Goal: Navigation & Orientation: Find specific page/section

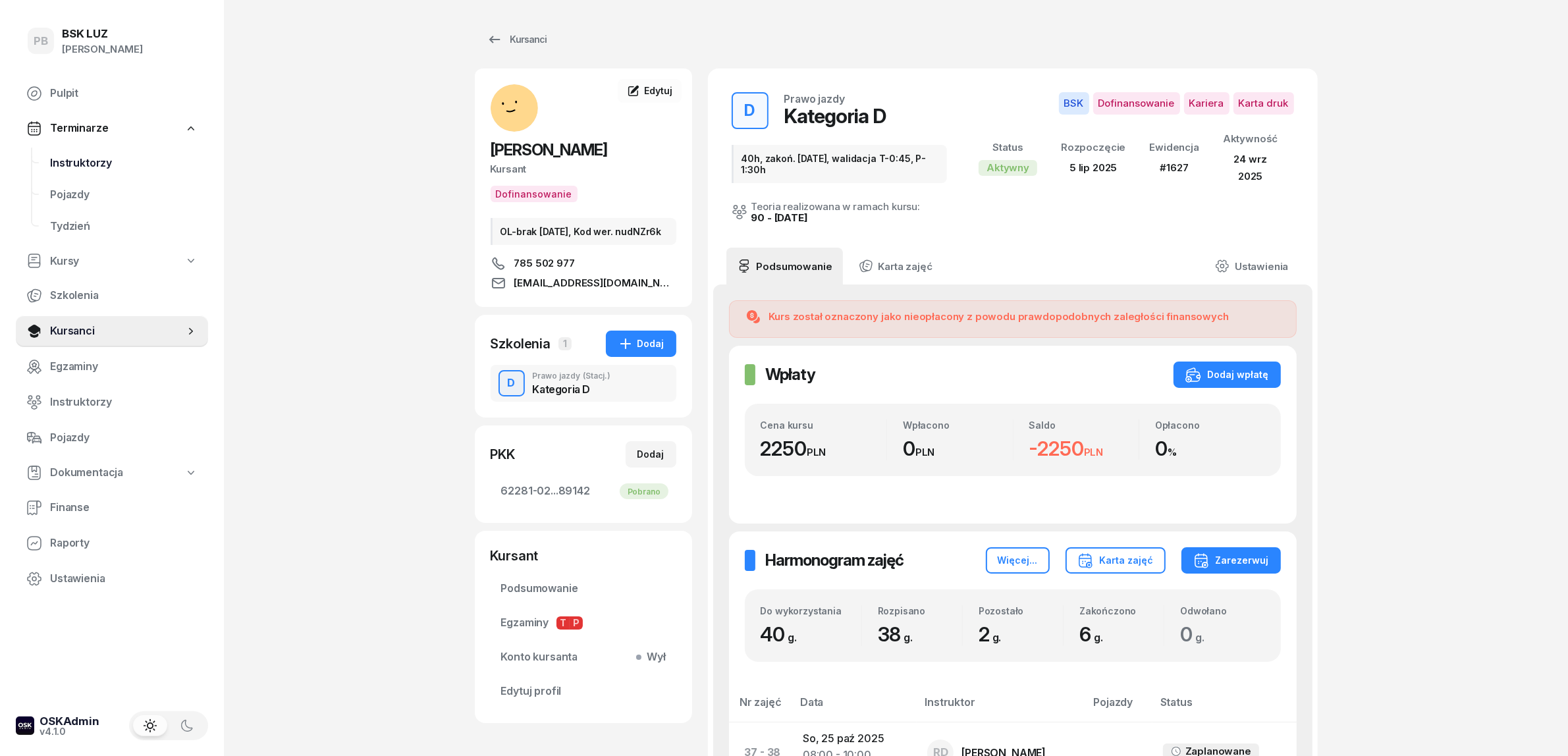
click at [87, 156] on span "Instruktorzy" at bounding box center [124, 163] width 147 height 17
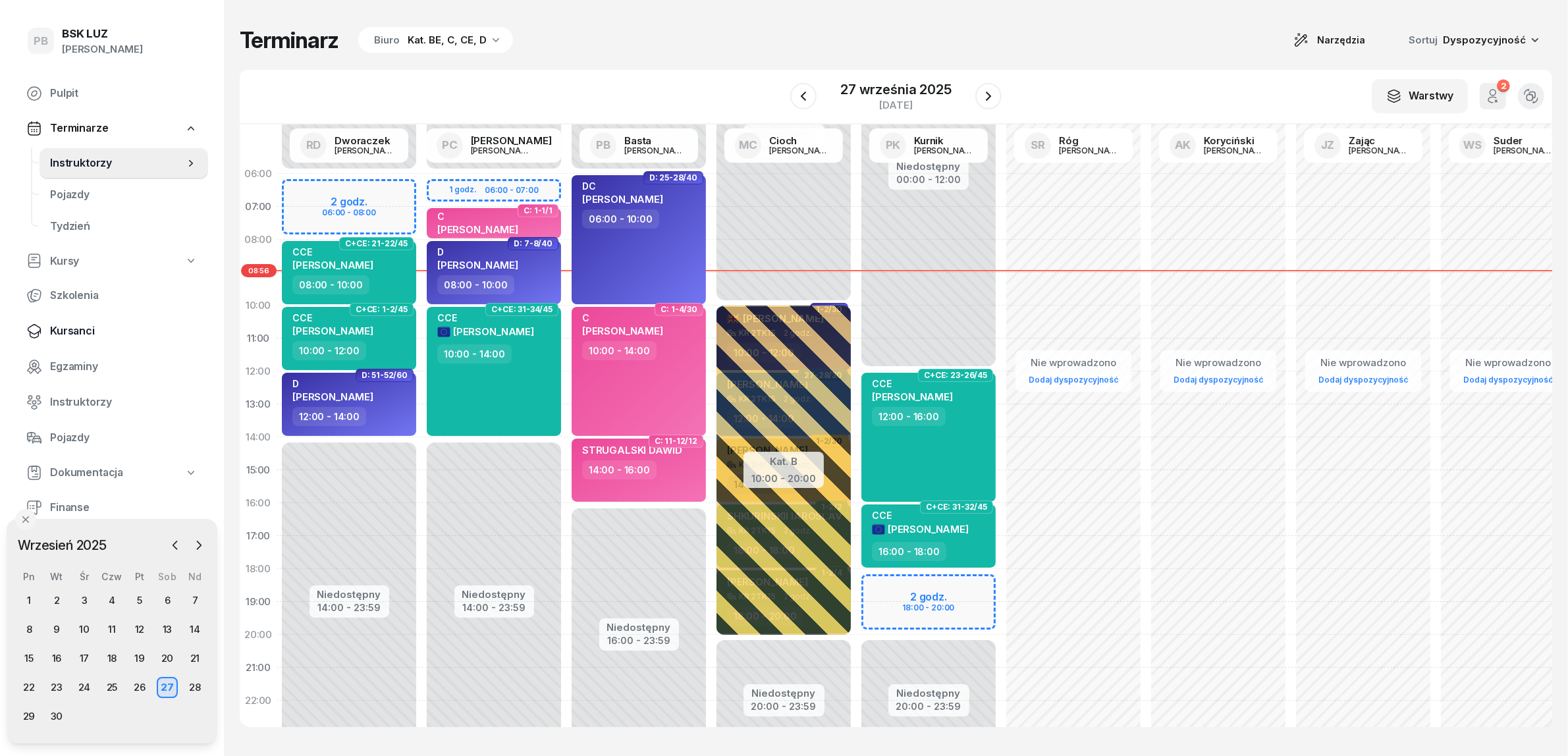
click at [79, 333] on span "Kursanci" at bounding box center [124, 331] width 147 height 17
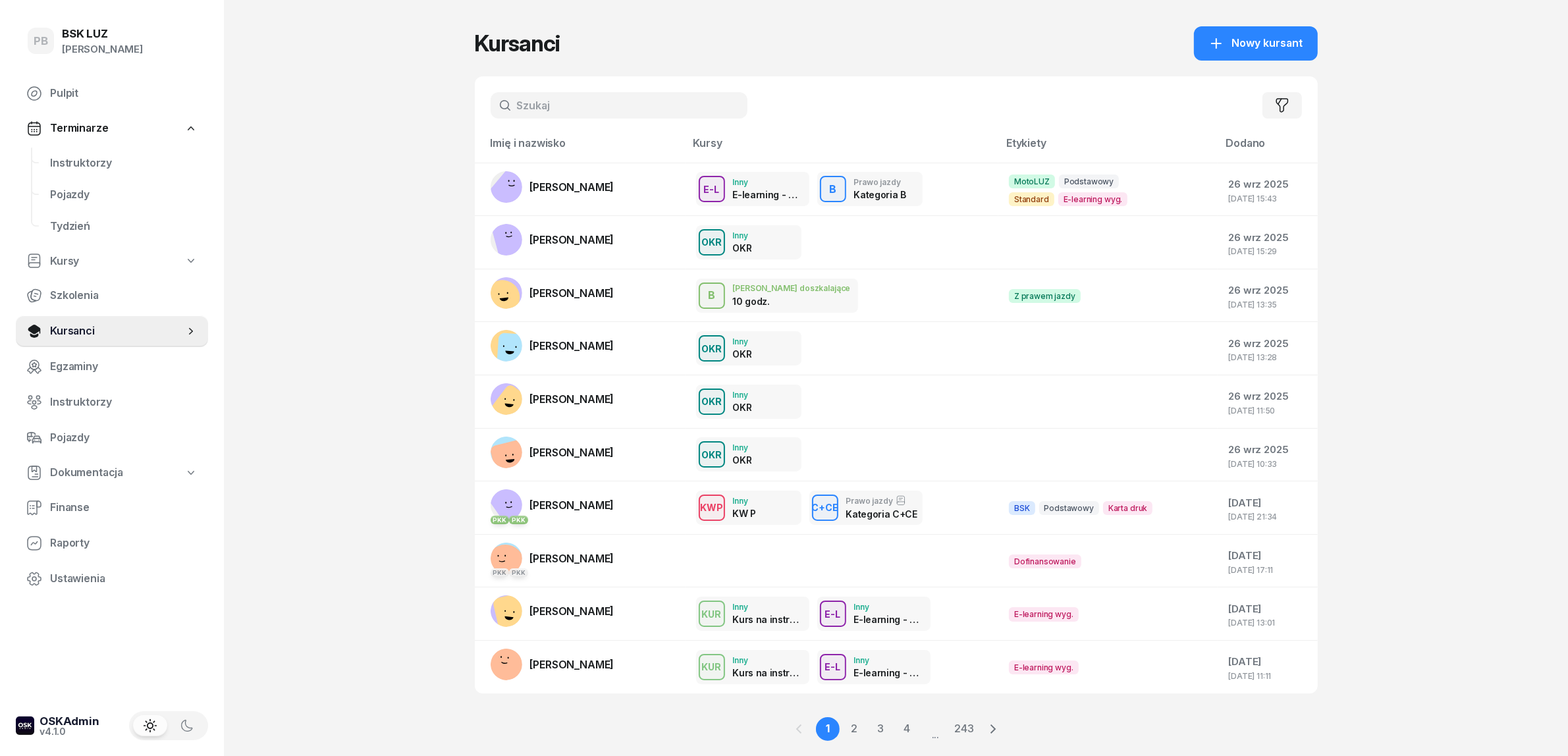
click at [577, 104] on input "text" at bounding box center [619, 105] width 257 height 27
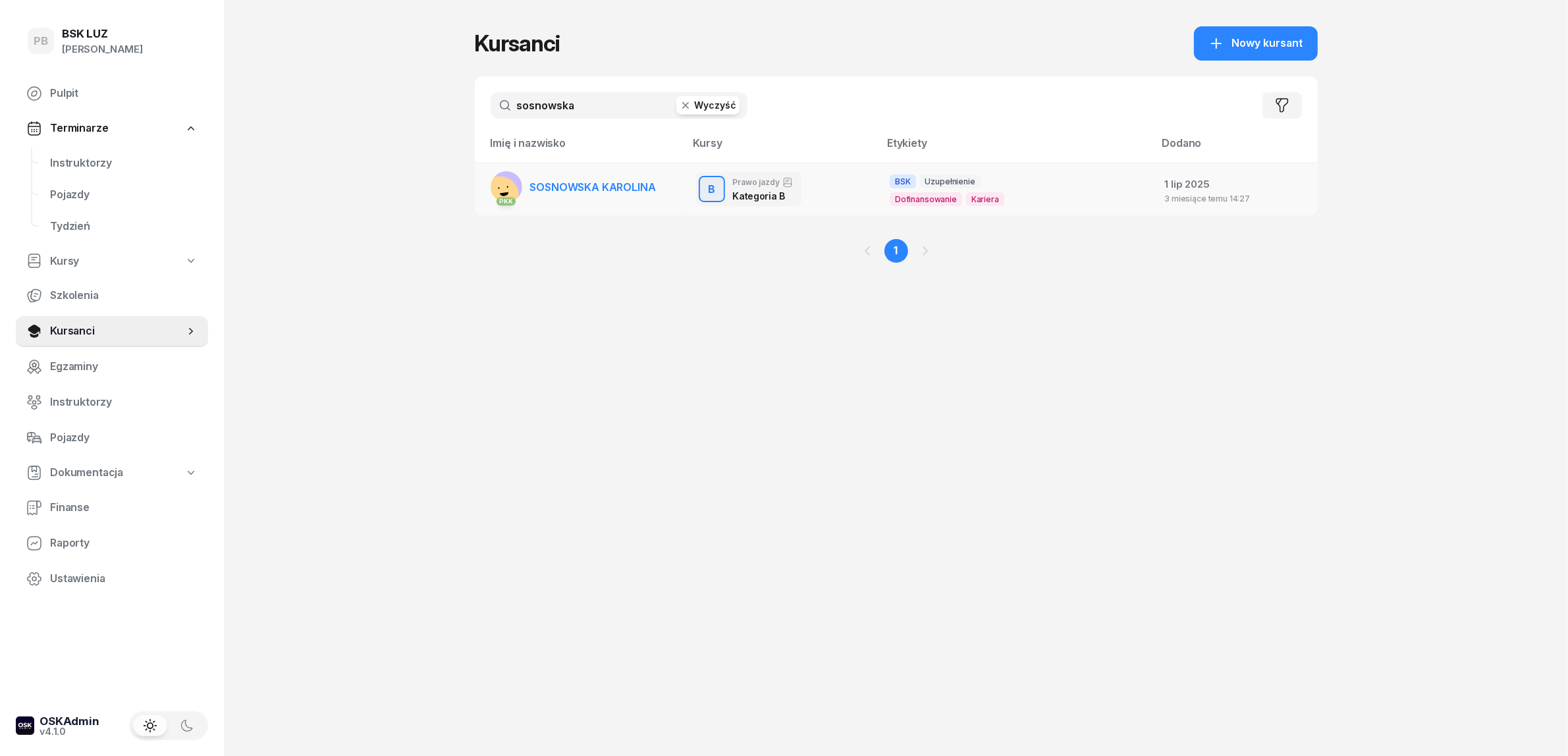
type input "sosnowska"
click at [572, 181] on span "SOSNOWSKA KAROLINA" at bounding box center [593, 187] width 126 height 13
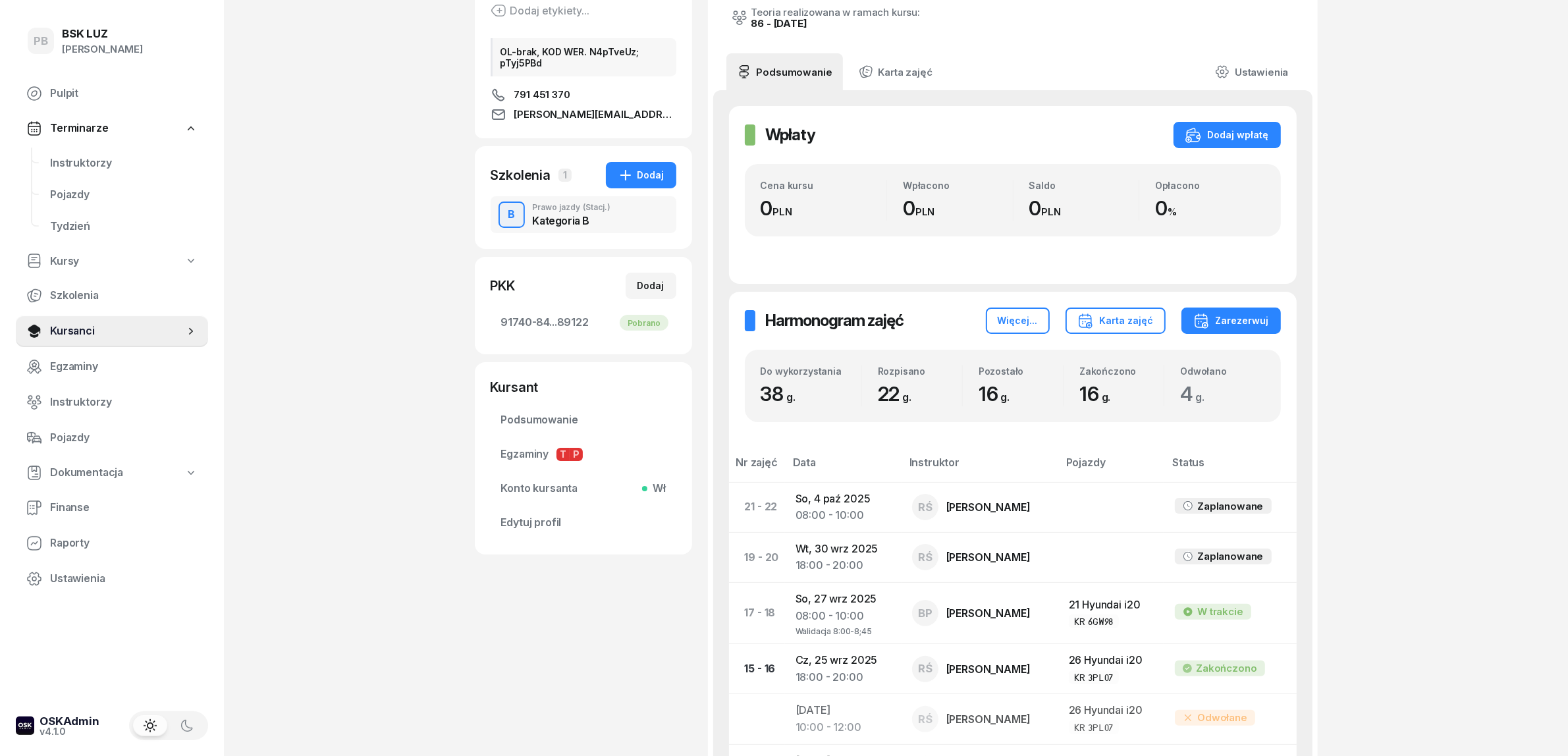
scroll to position [165, 0]
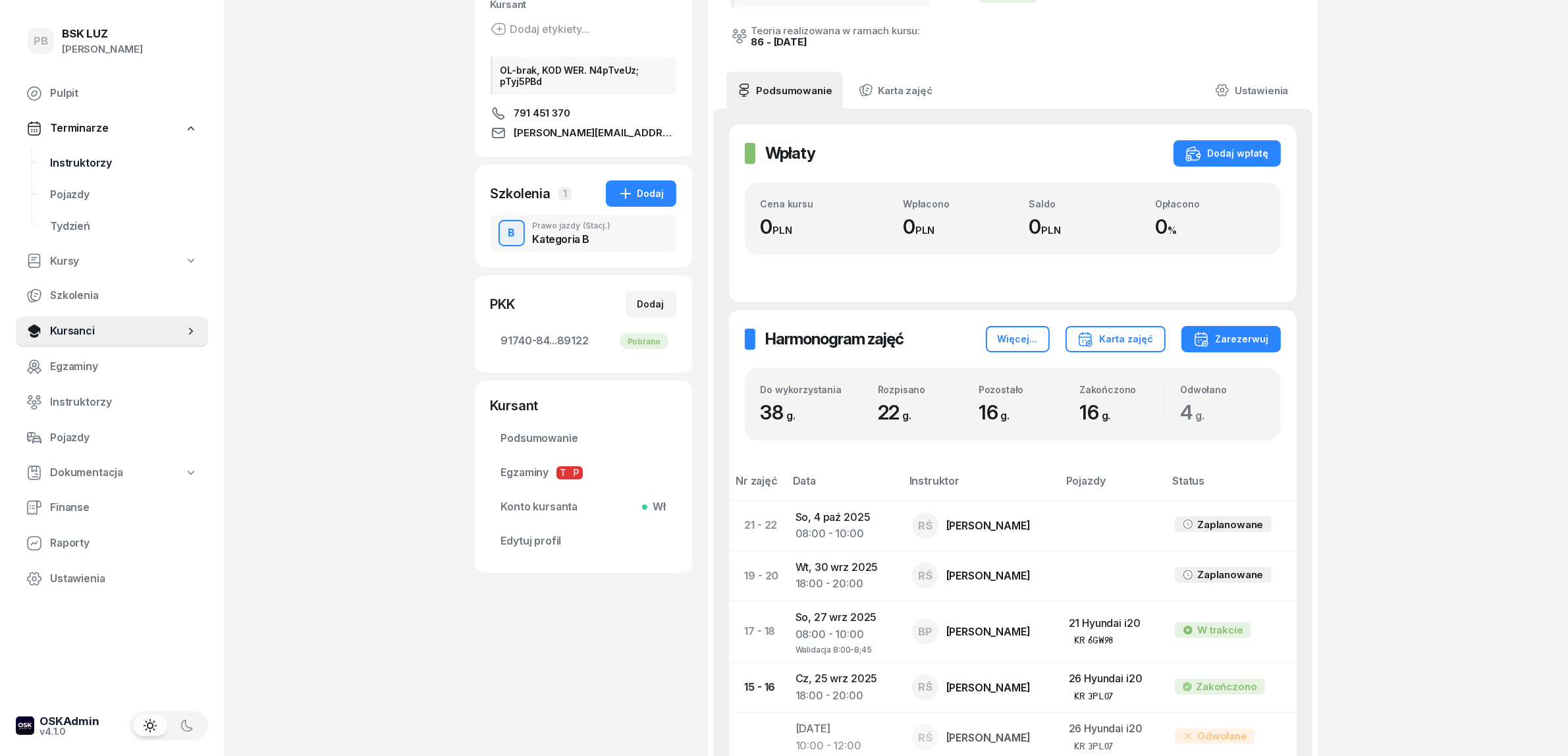
click at [58, 155] on span "Instruktorzy" at bounding box center [124, 163] width 147 height 17
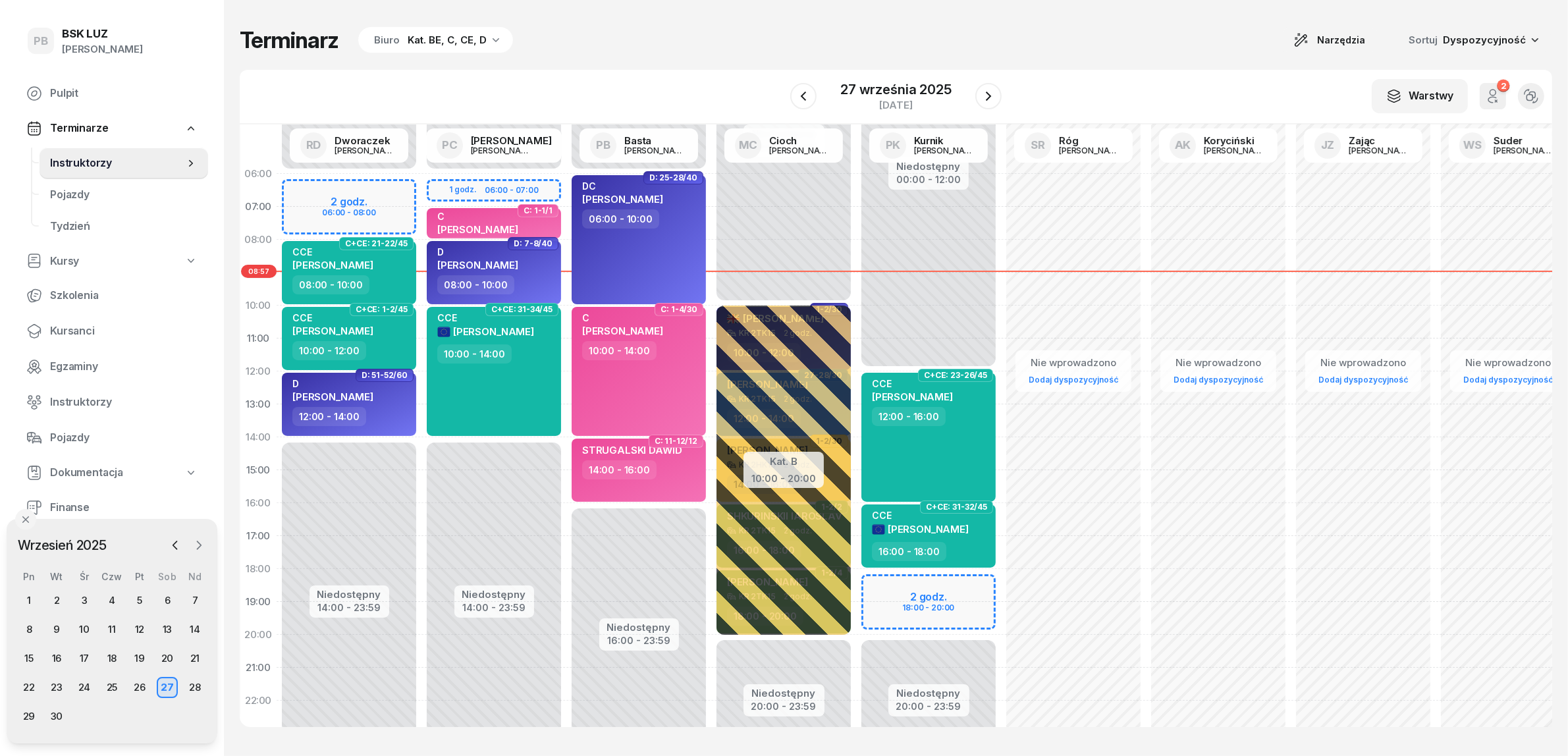
click at [203, 545] on icon "button" at bounding box center [198, 545] width 13 height 13
click at [166, 624] on div "11" at bounding box center [168, 630] width 21 height 21
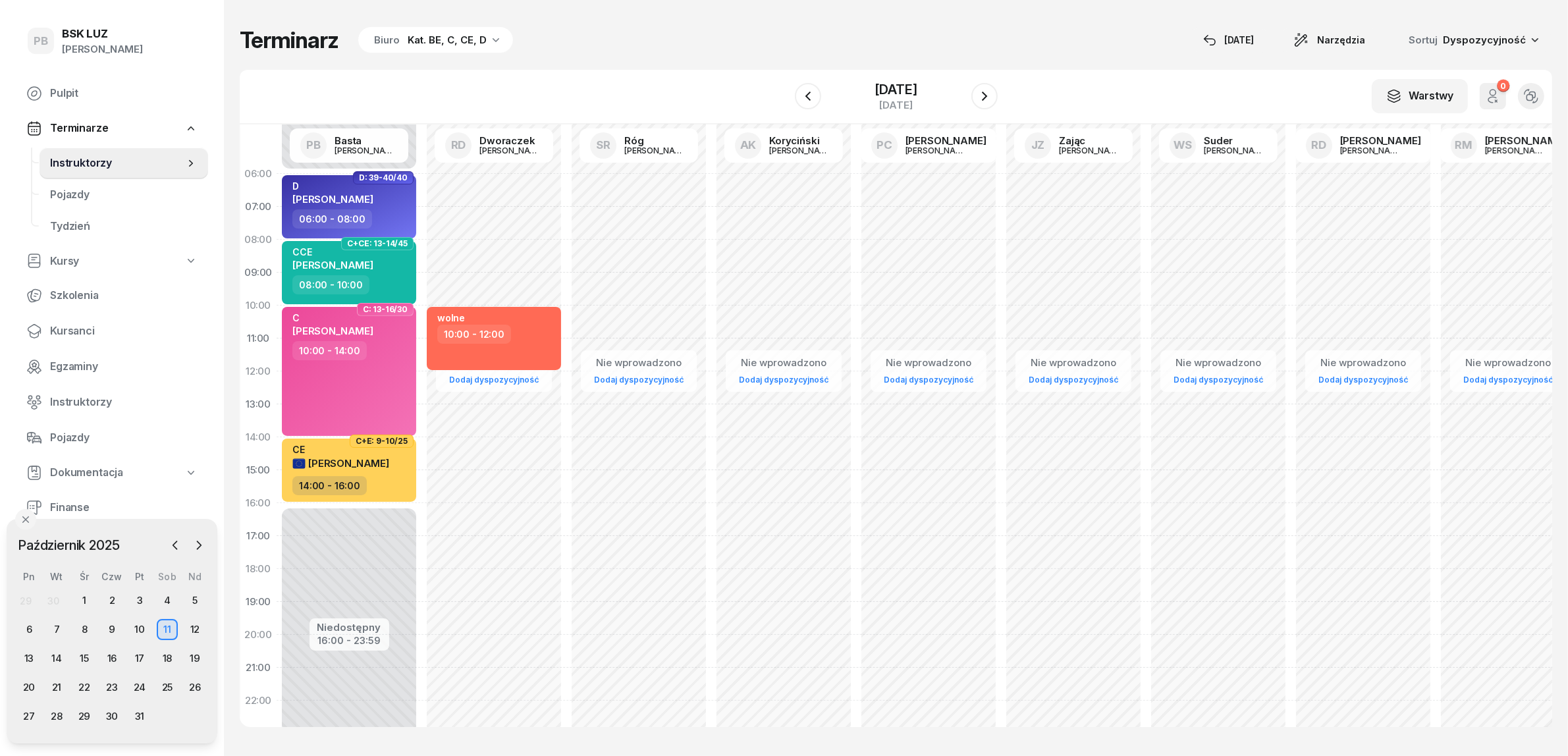
click at [459, 40] on div "Kat. BE, C, CE, D" at bounding box center [448, 40] width 79 height 16
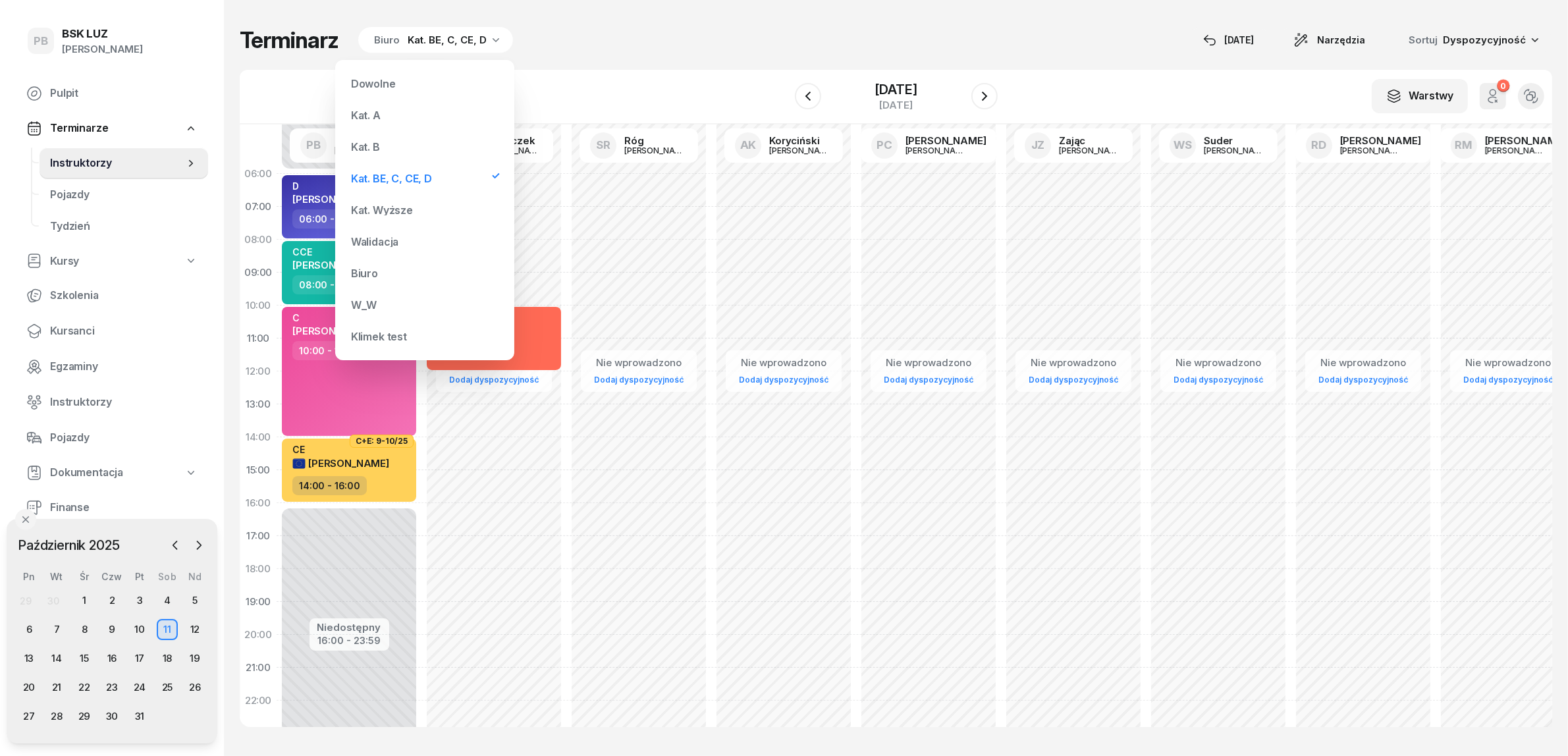
click at [362, 148] on div "Kat. B" at bounding box center [365, 147] width 29 height 11
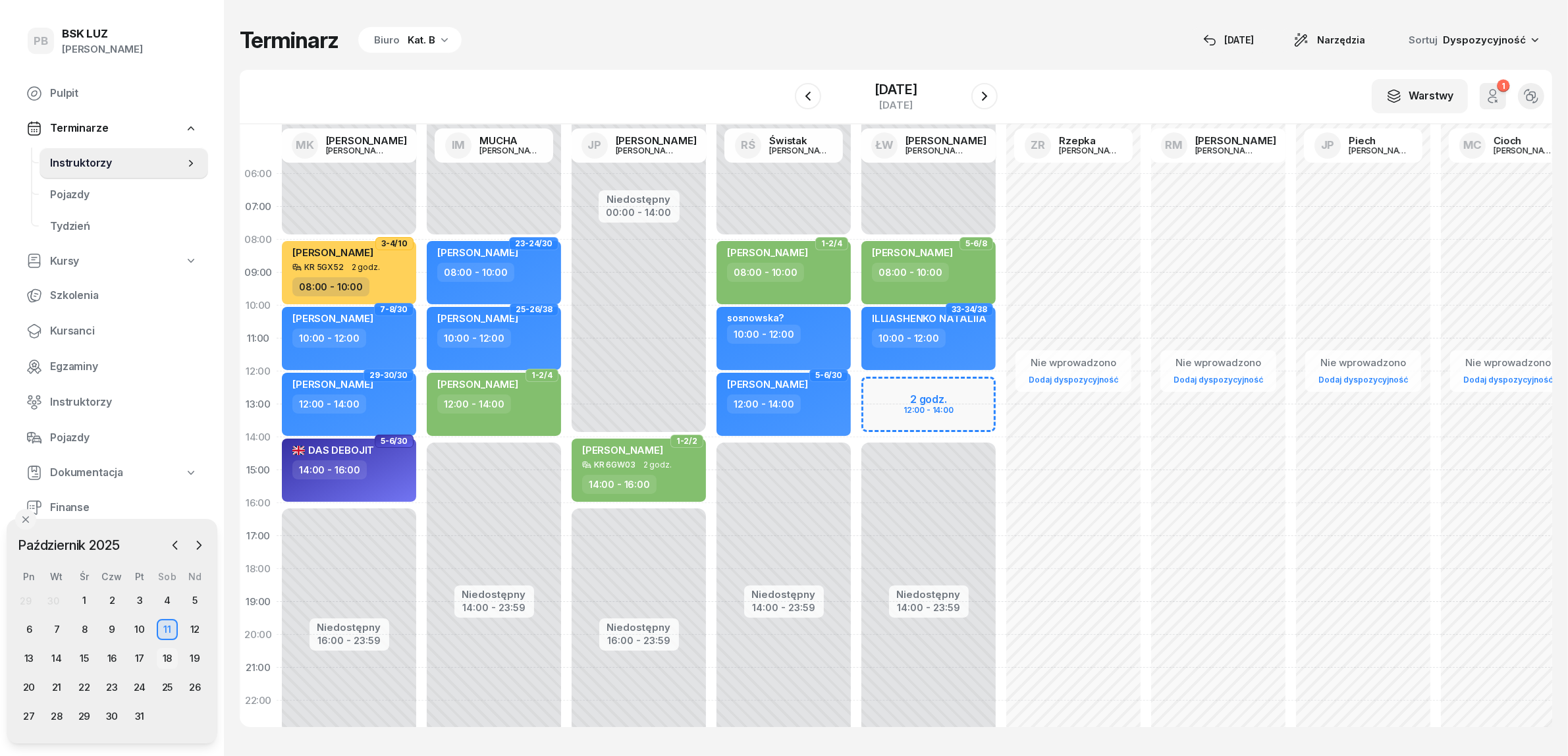
click at [166, 656] on div "18" at bounding box center [168, 659] width 21 height 21
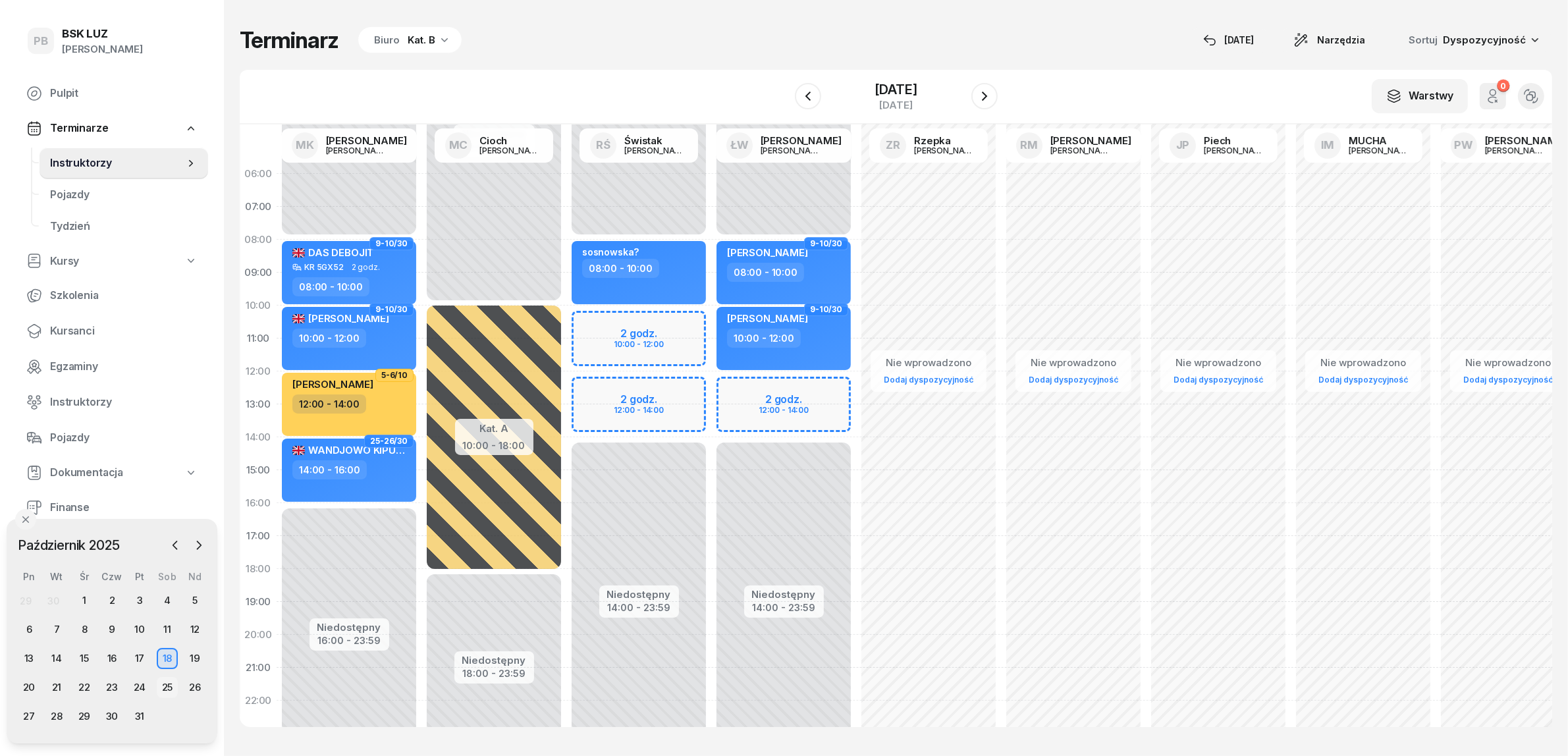
click at [169, 683] on div "25" at bounding box center [168, 688] width 21 height 21
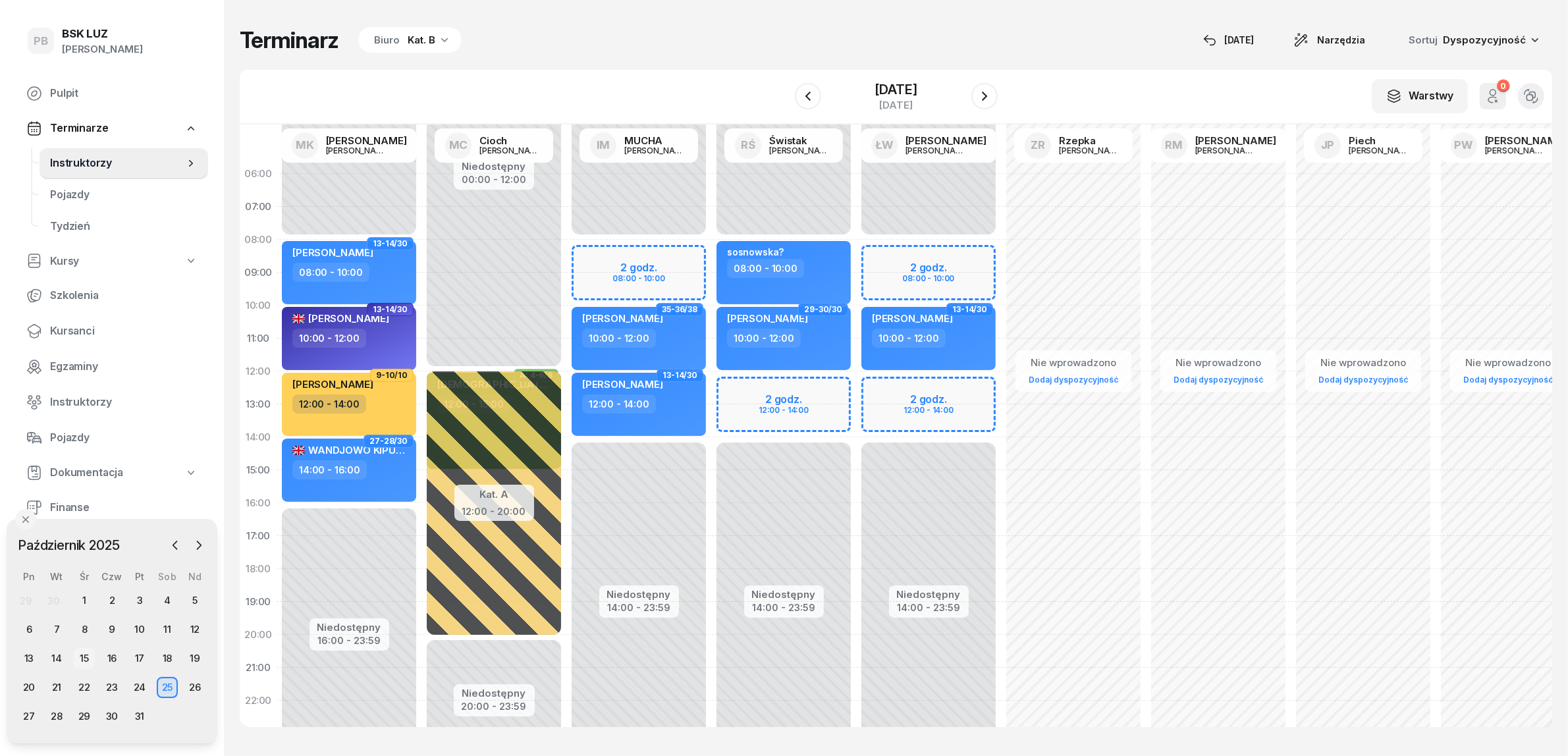
click at [82, 650] on div "15" at bounding box center [85, 659] width 21 height 21
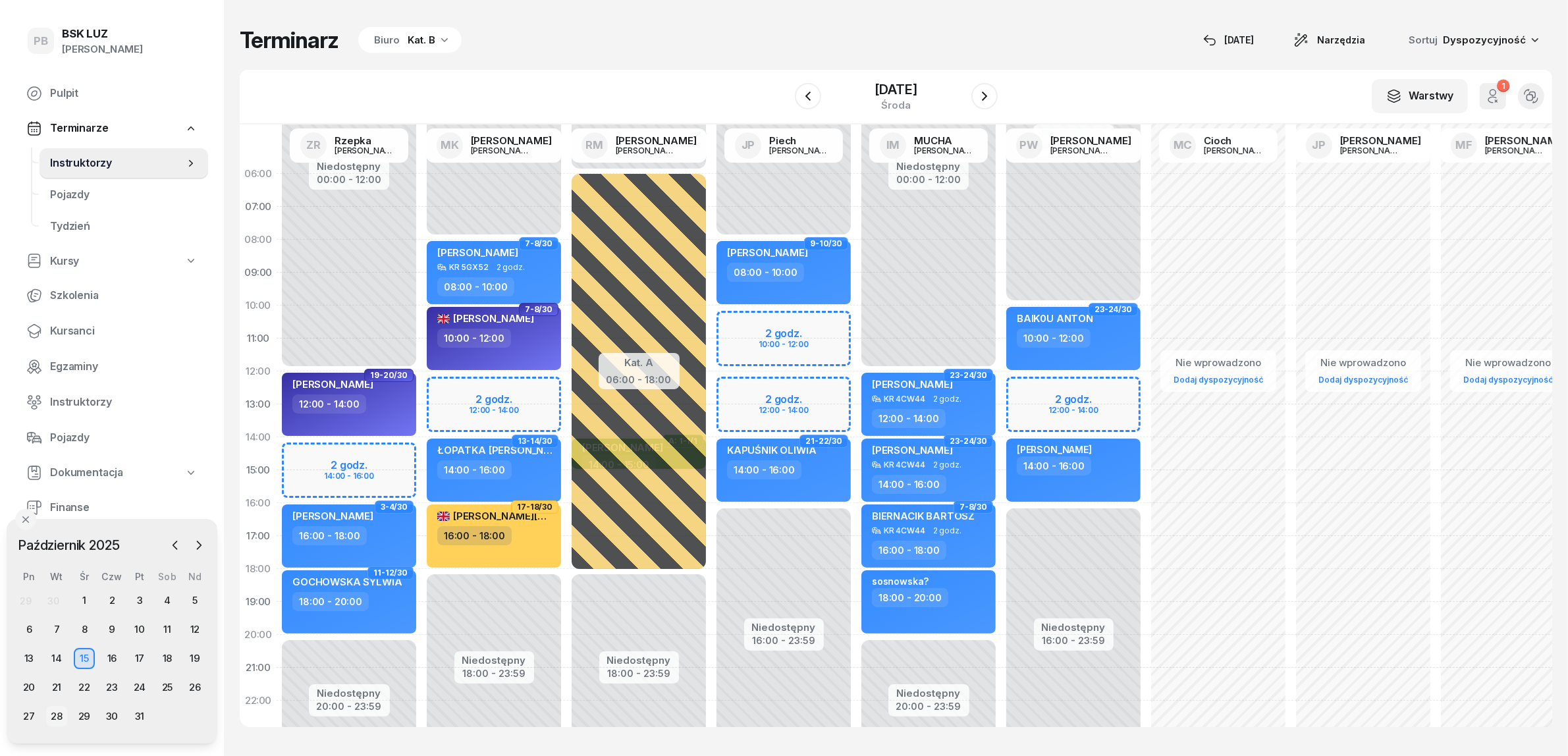
click at [53, 713] on div "28" at bounding box center [56, 717] width 21 height 21
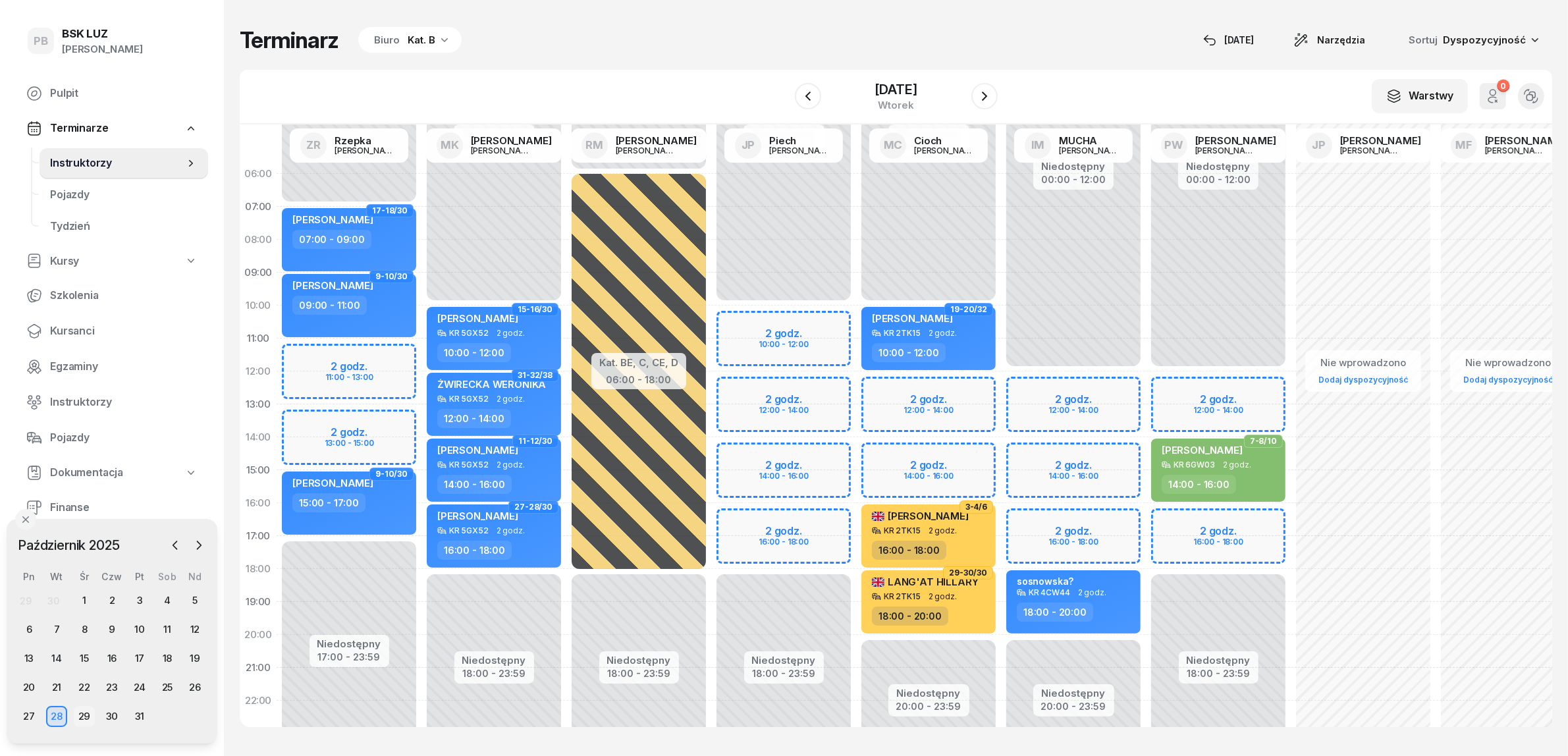
click at [89, 713] on div "29" at bounding box center [85, 717] width 21 height 21
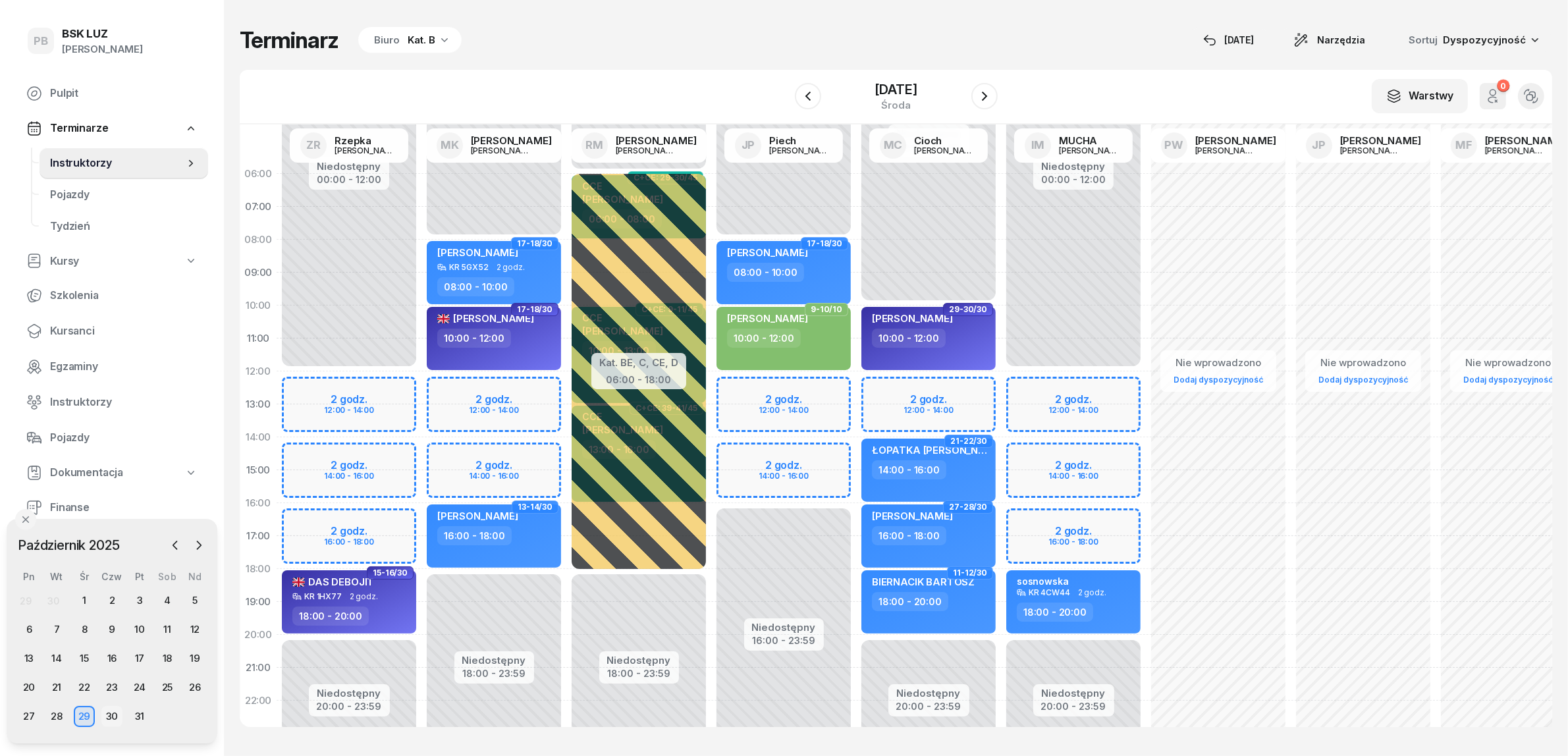
click at [114, 713] on div "30" at bounding box center [112, 717] width 21 height 21
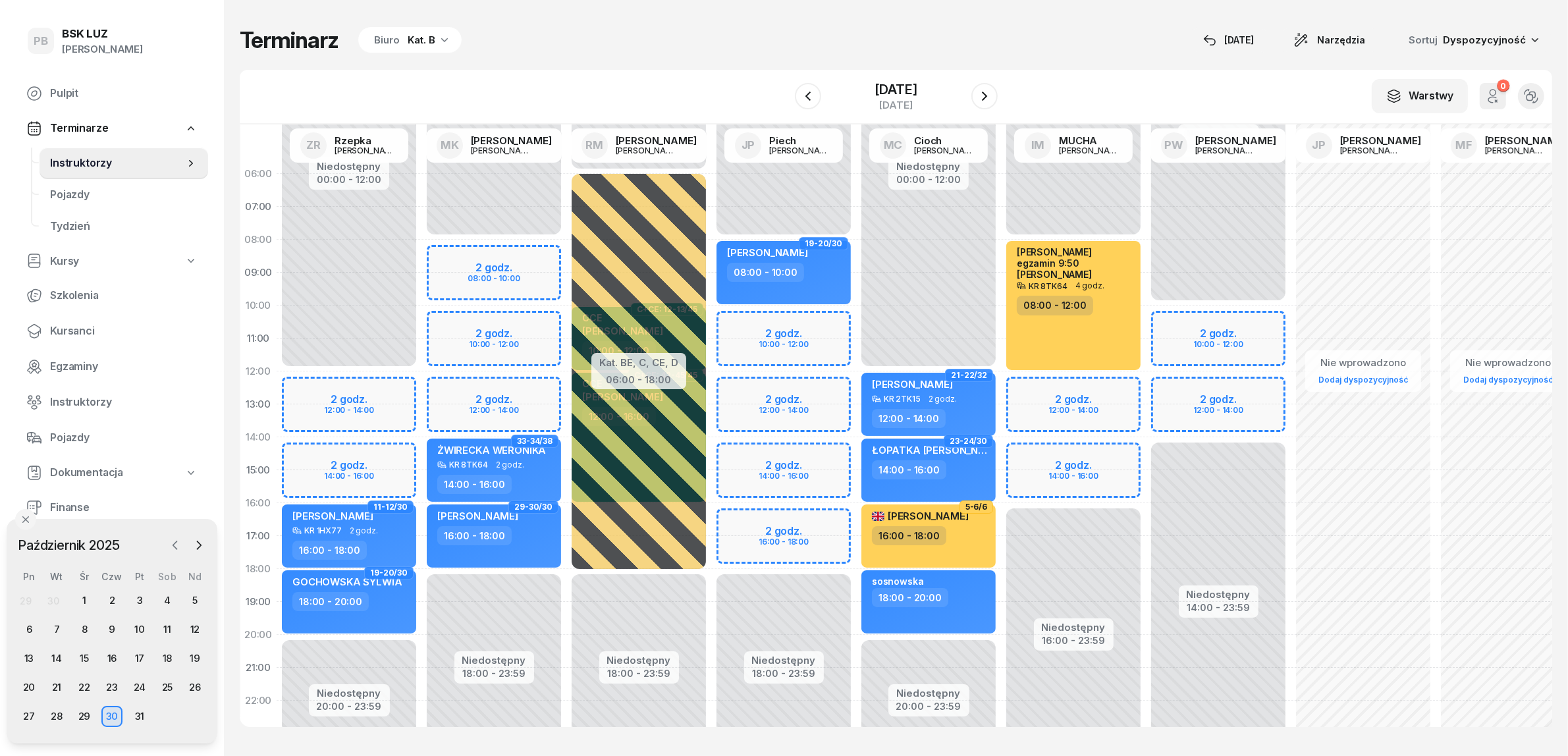
click at [175, 543] on icon "button" at bounding box center [175, 545] width 4 height 8
click at [170, 689] on div "27" at bounding box center [168, 688] width 21 height 21
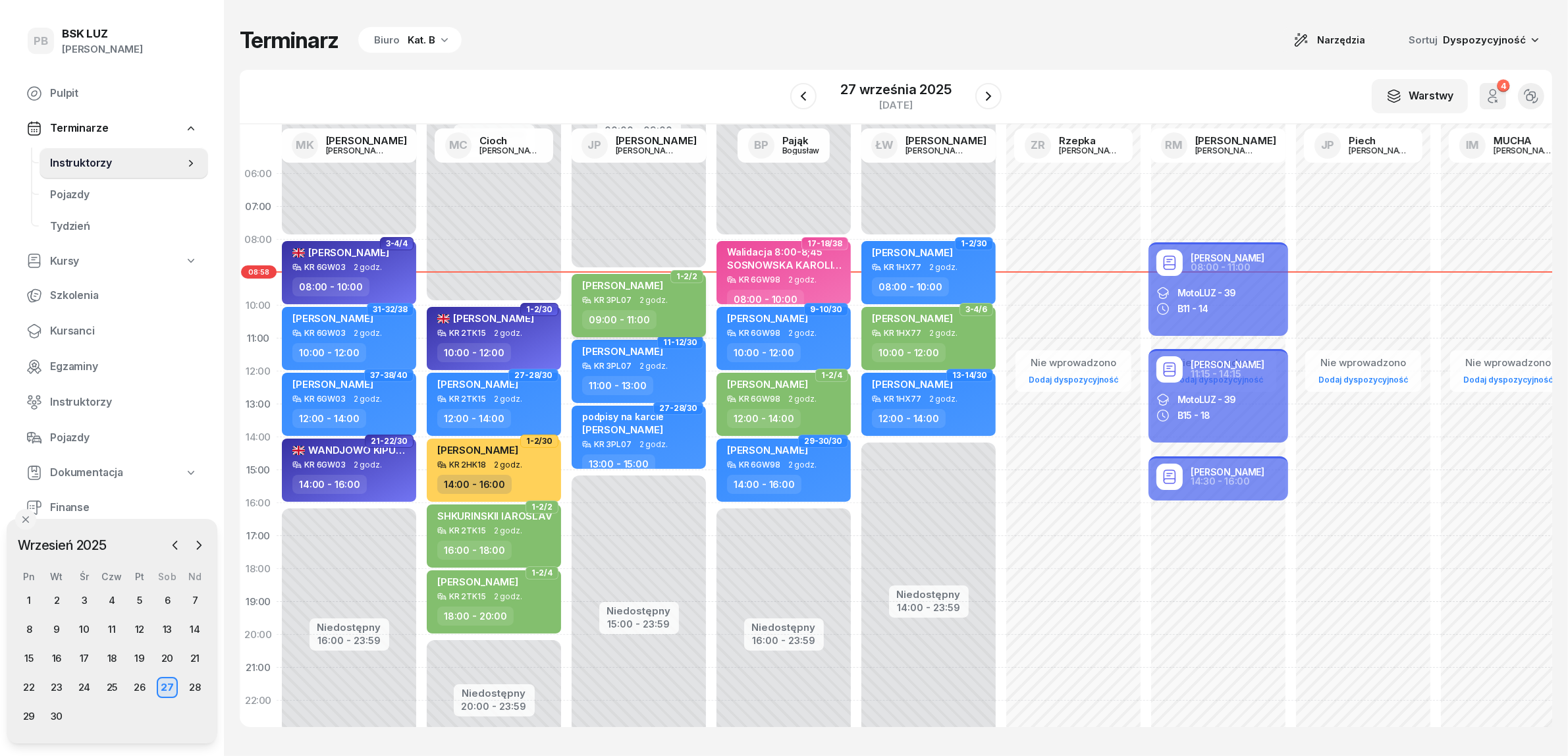
click at [689, 301] on div "KR 3PL07 2 godz." at bounding box center [640, 301] width 116 height 9
select select "09"
select select "11"
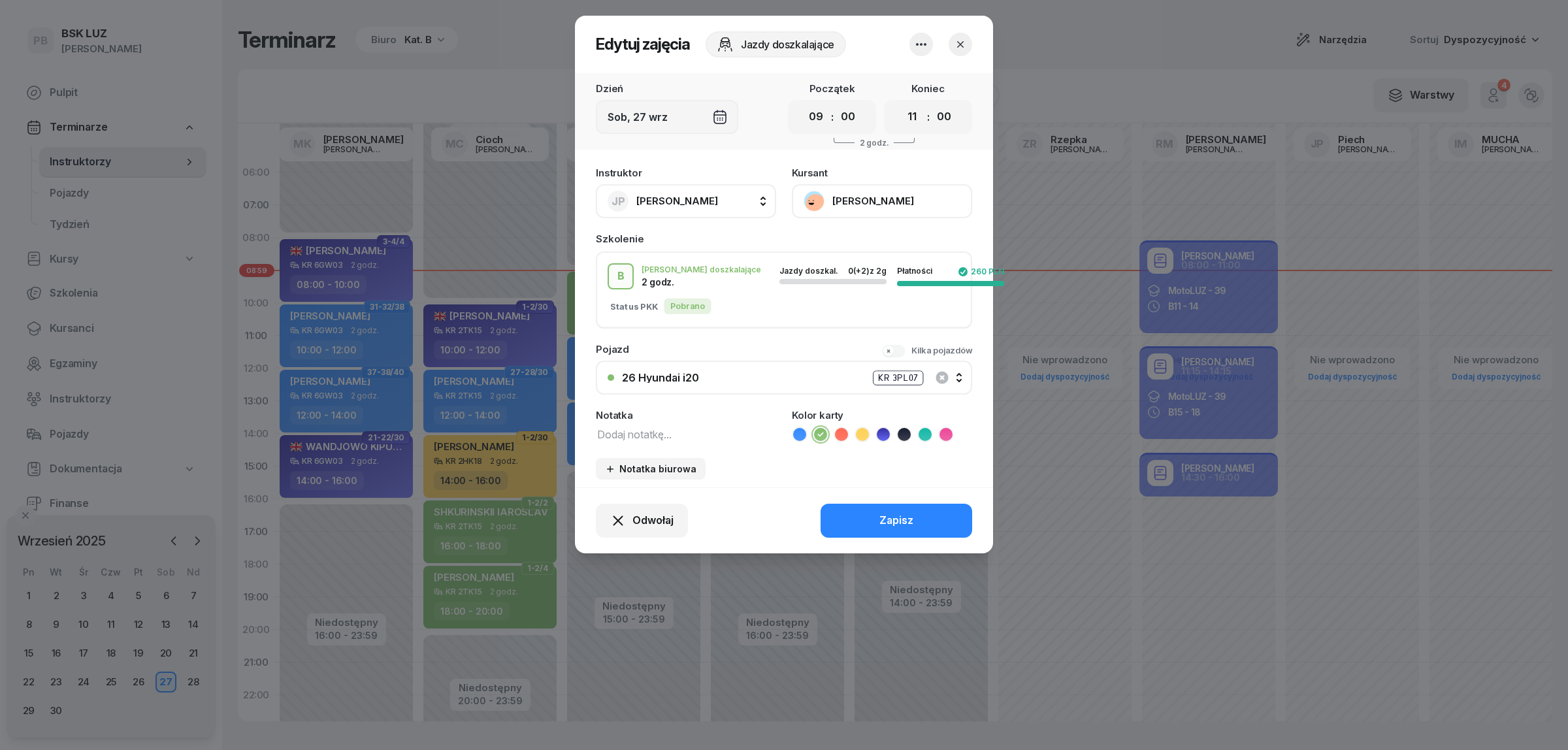
click at [961, 36] on button "button" at bounding box center [960, 44] width 23 height 23
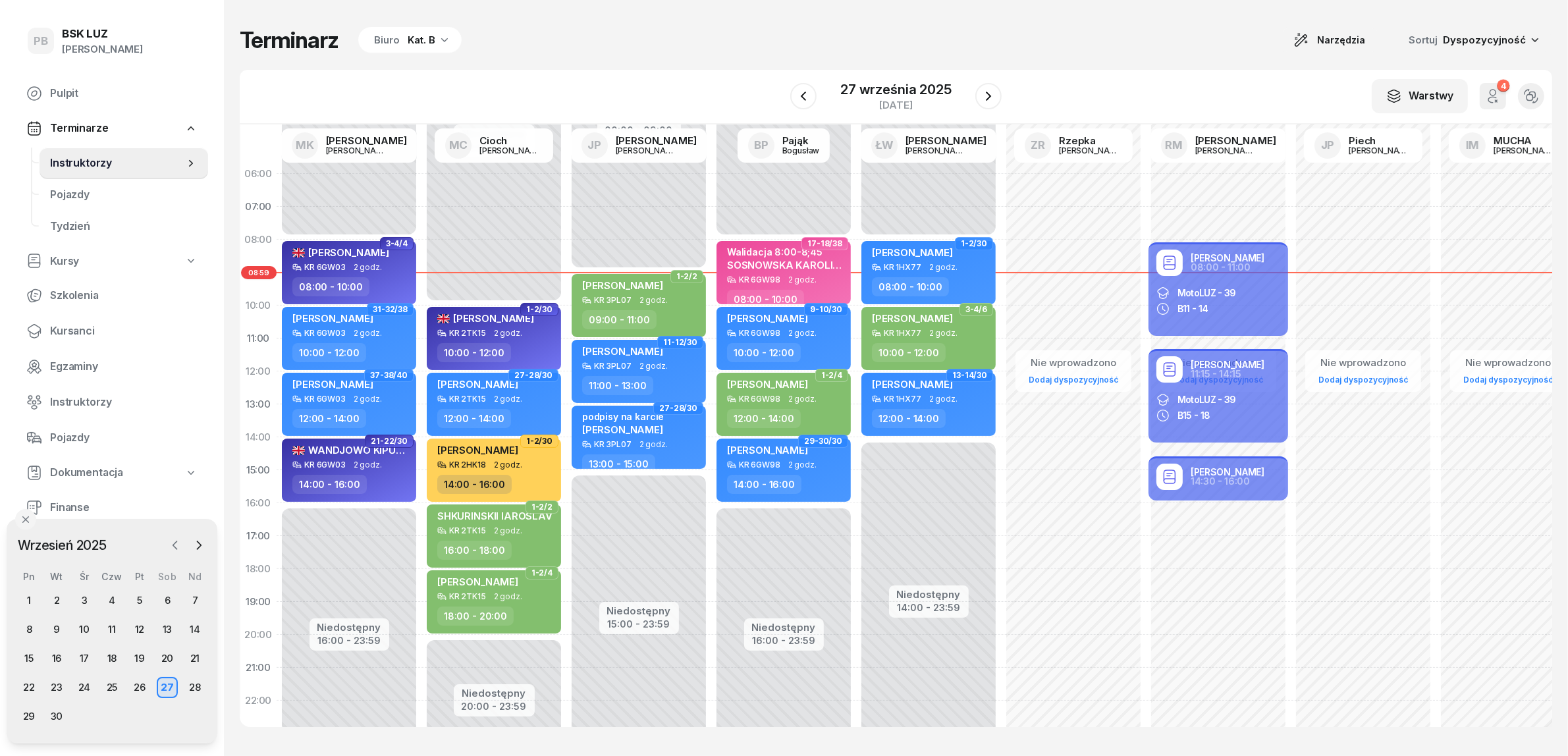
click at [175, 540] on icon "button" at bounding box center [175, 545] width 13 height 13
click at [196, 549] on icon "button" at bounding box center [198, 545] width 13 height 13
click at [165, 686] on div "27" at bounding box center [168, 689] width 21 height 21
